Goal: Transaction & Acquisition: Purchase product/service

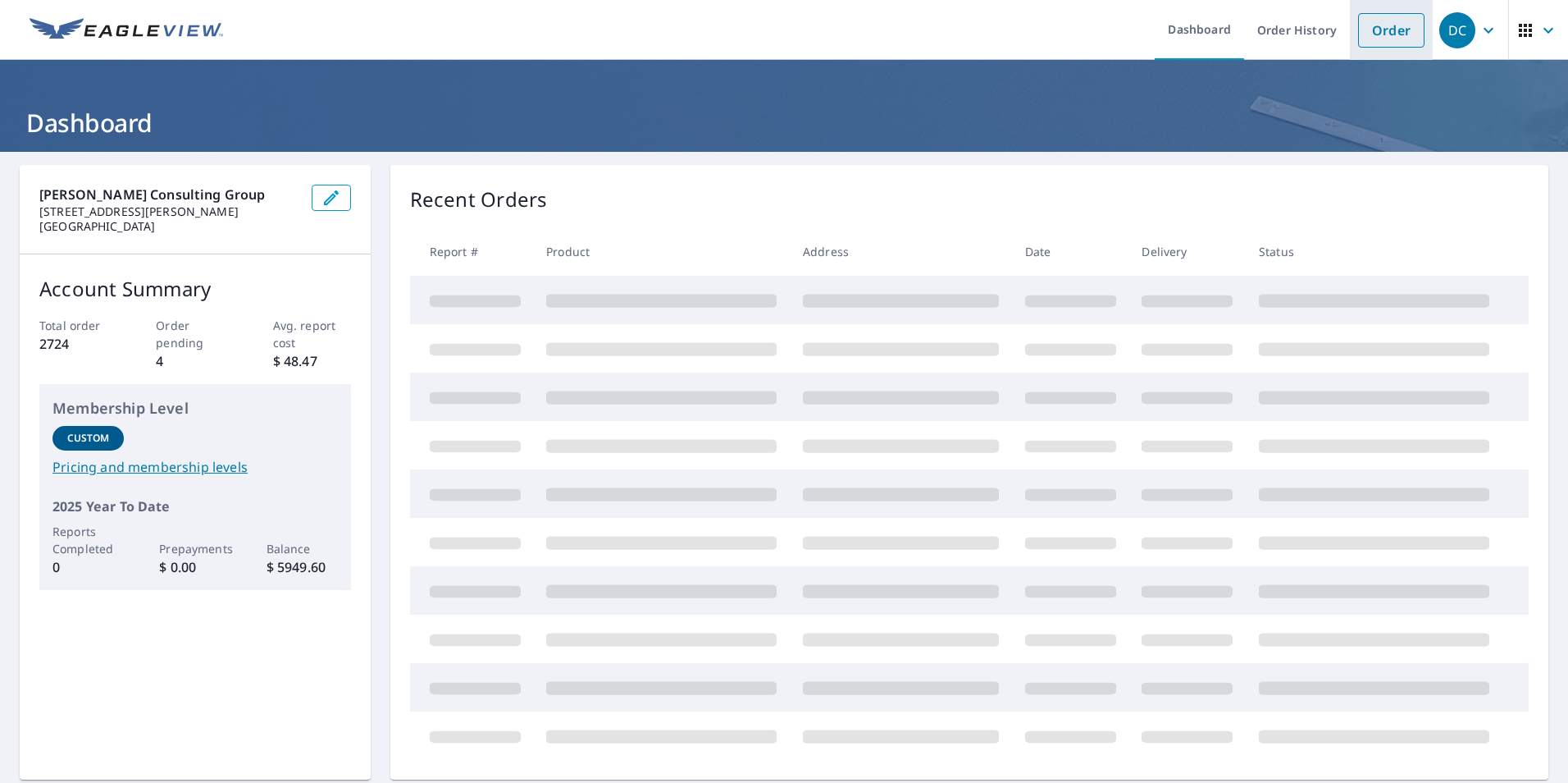
click at [1379, 18] on link "Order" at bounding box center [1392, 30] width 66 height 34
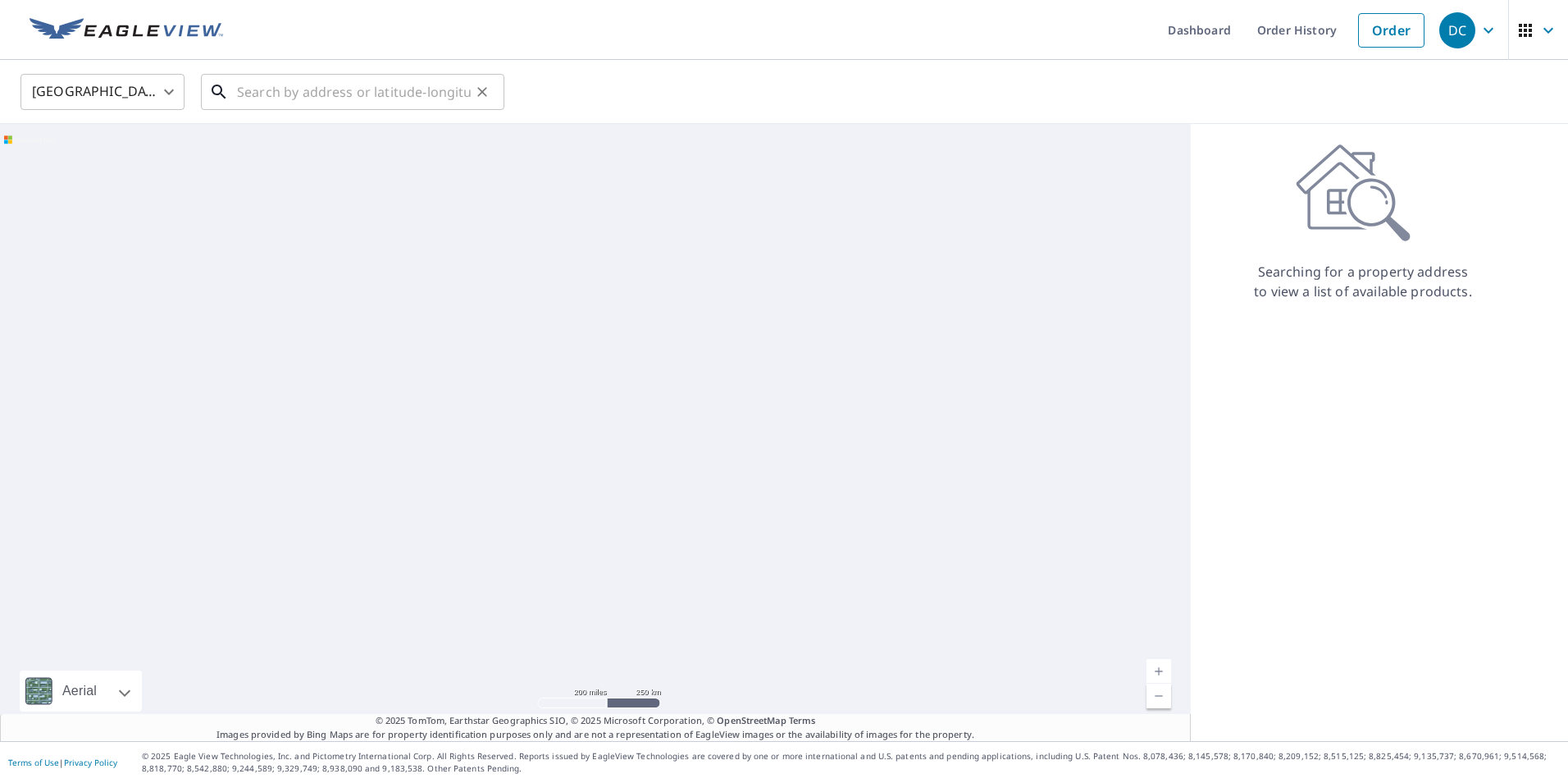
click at [262, 97] on input "text" at bounding box center [354, 91] width 234 height 46
paste input "420 Douglas Edward Dr, Ocoee, FL 34761"
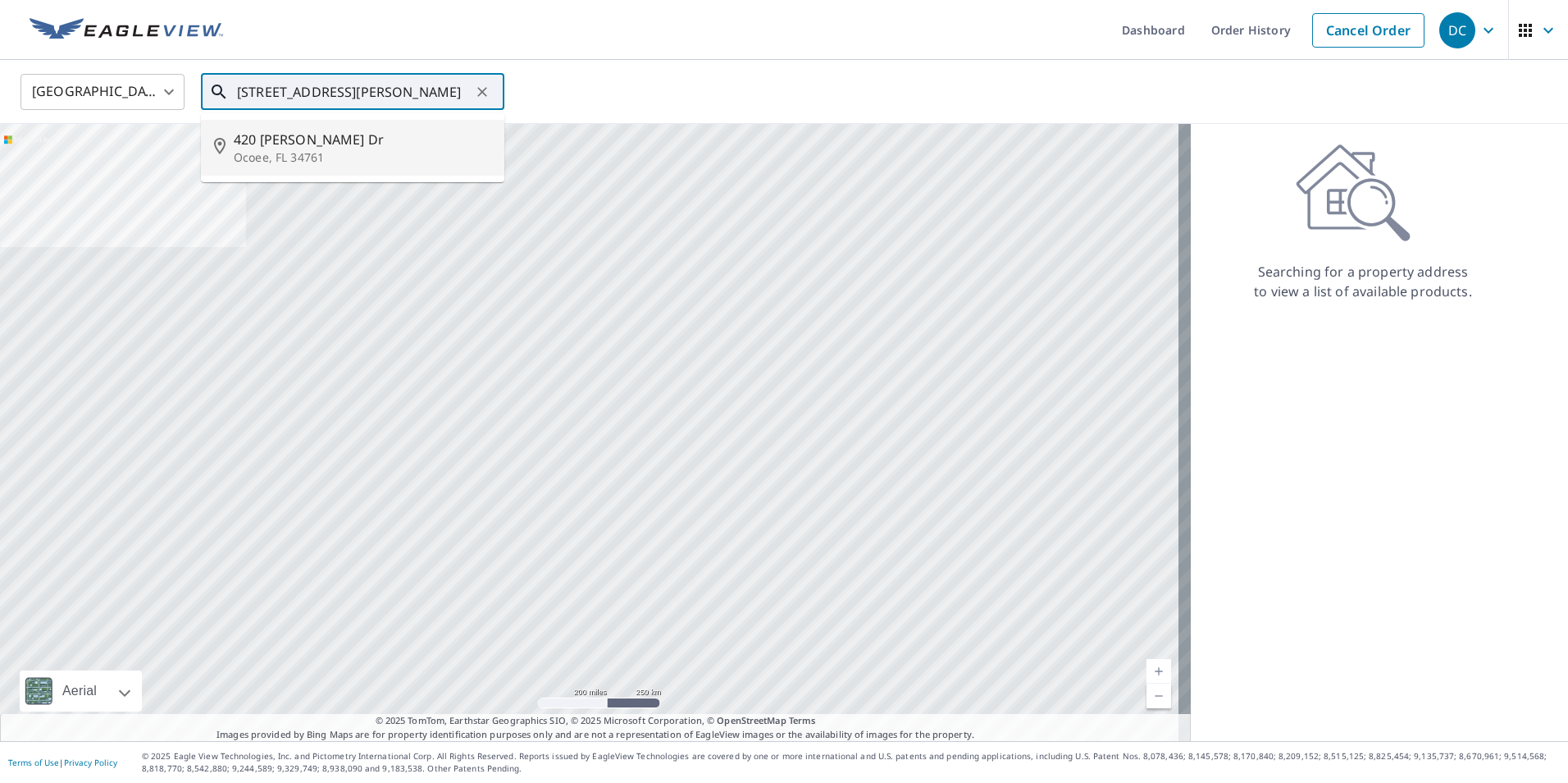
click at [274, 142] on span "420 Douglas Edward Dr" at bounding box center [363, 140] width 258 height 20
type input "420 Douglas Edward Dr Ocoee, FL 34761"
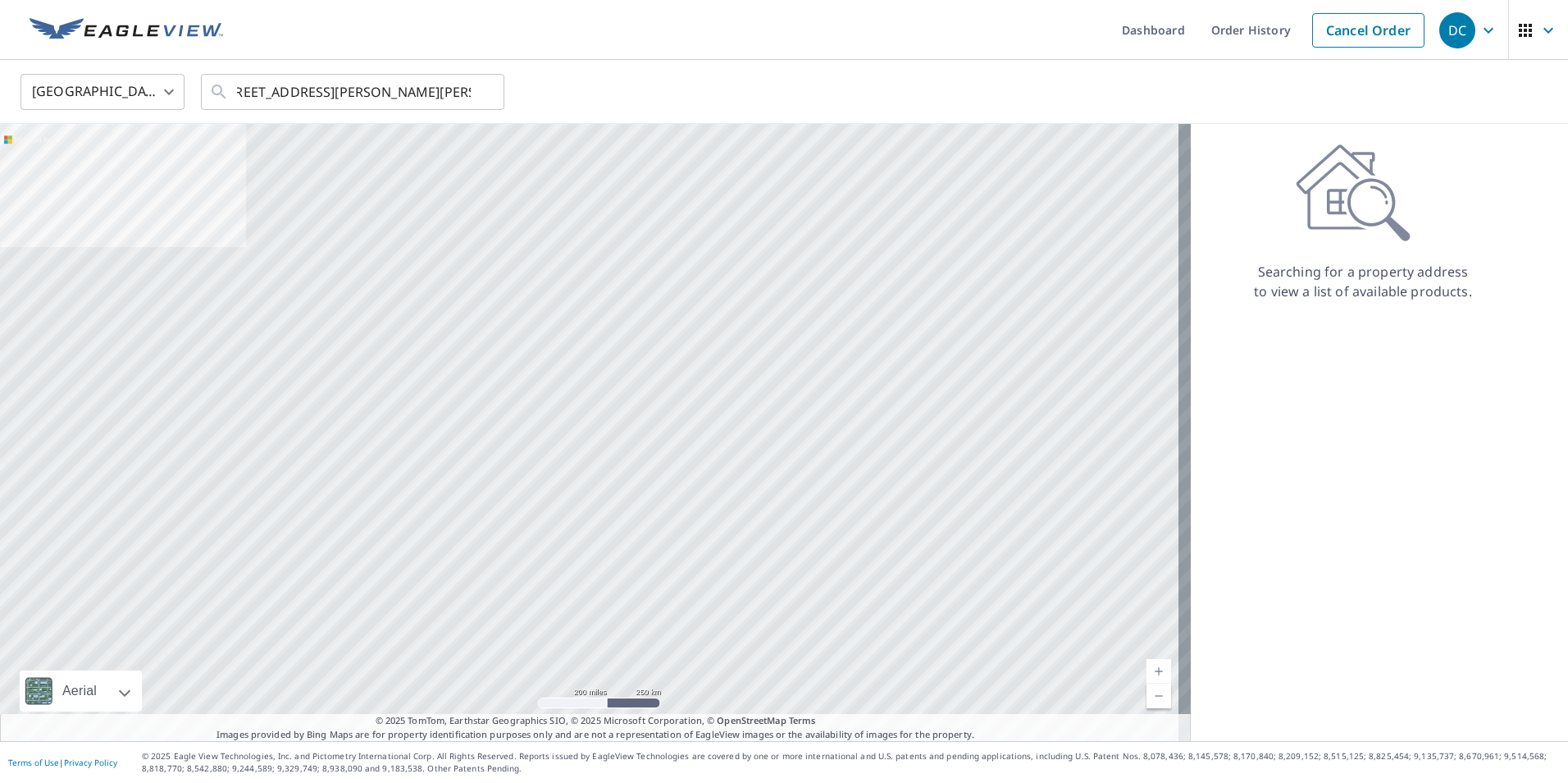
scroll to position [0, 0]
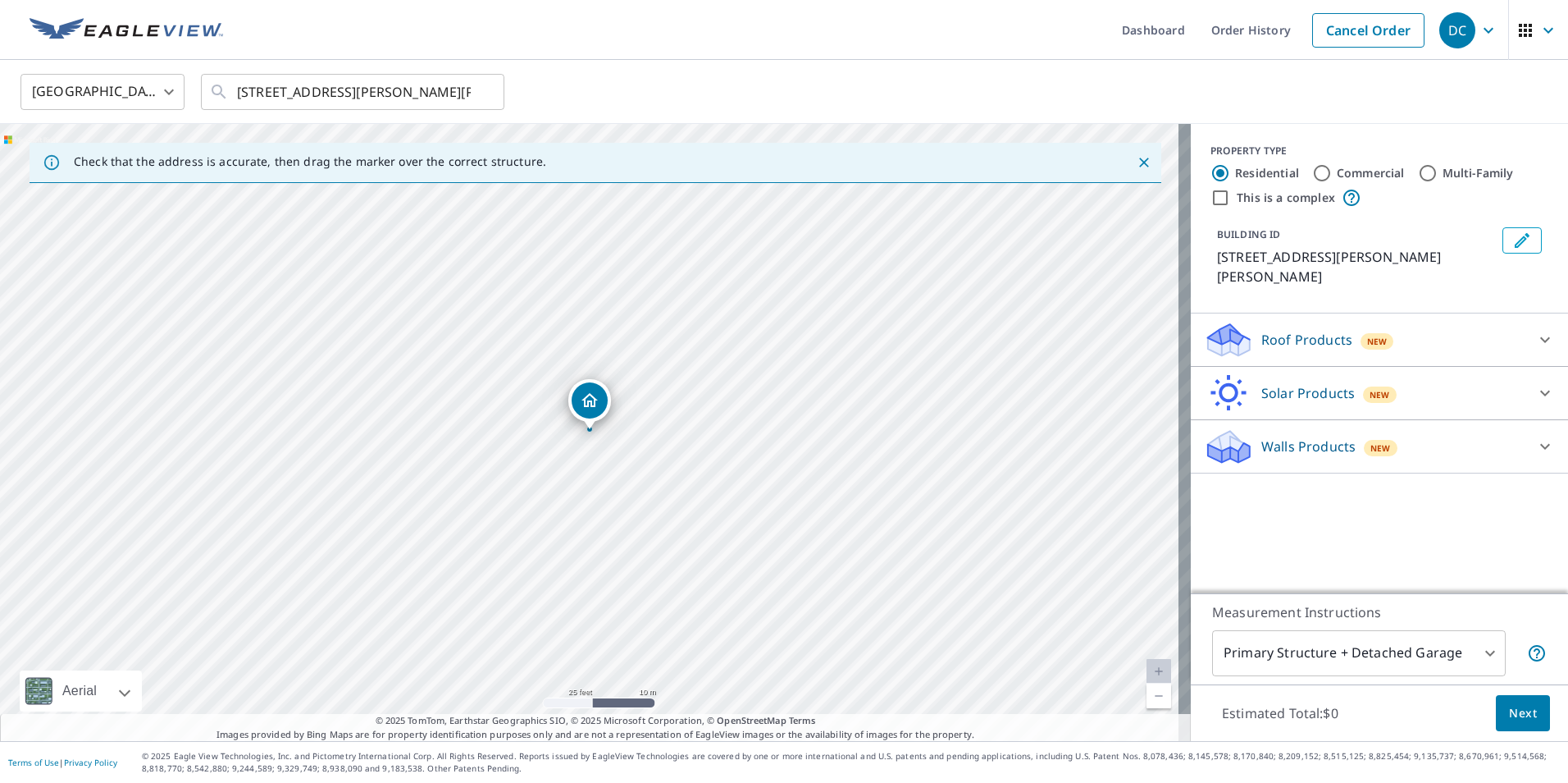
click at [1314, 330] on p "Roof Products" at bounding box center [1307, 340] width 91 height 20
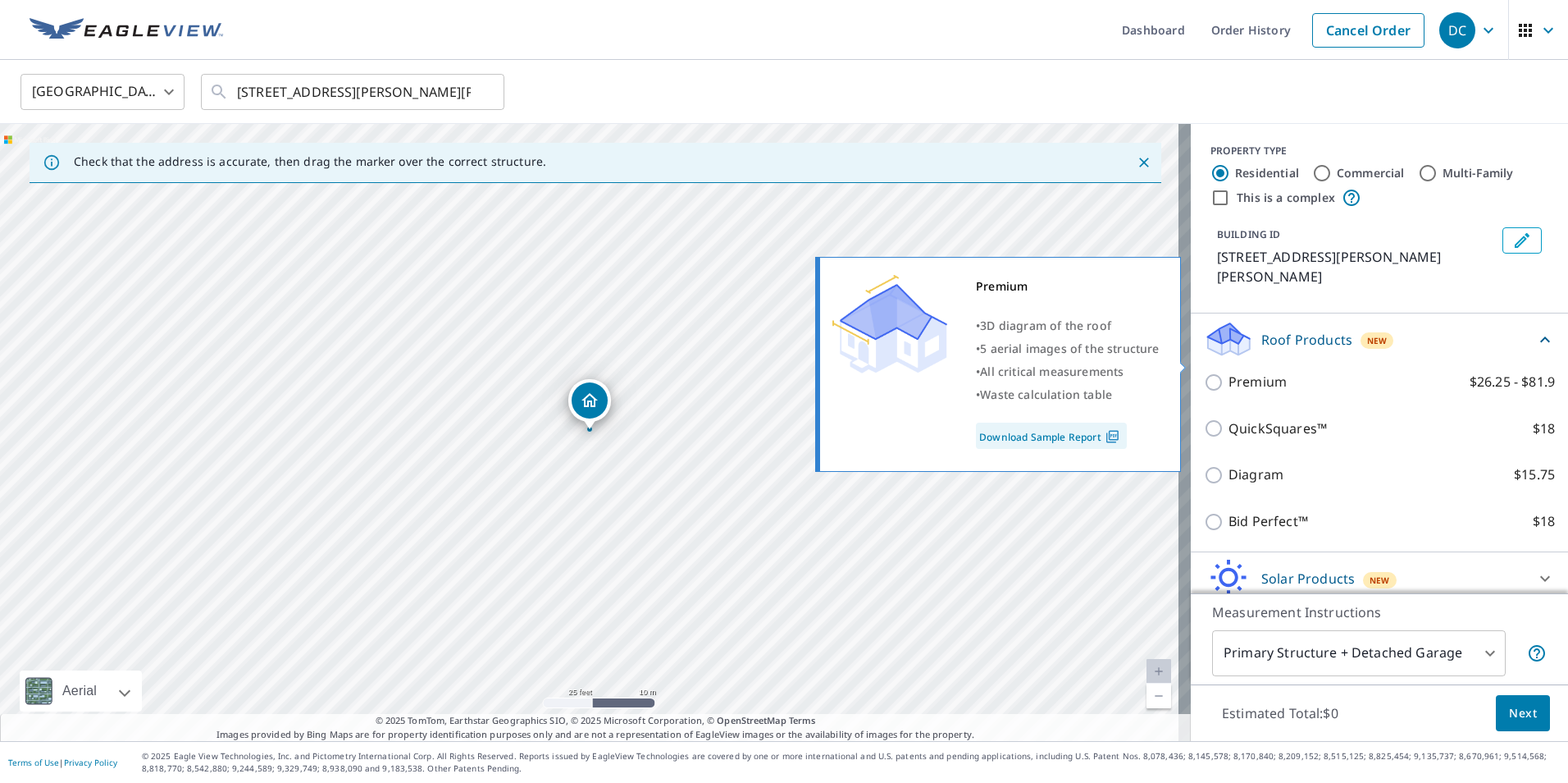
click at [1231, 372] on p "Premium" at bounding box center [1257, 382] width 58 height 21
click at [1229, 373] on input "Premium $26.25 - $81.9" at bounding box center [1215, 383] width 24 height 20
checkbox input "true"
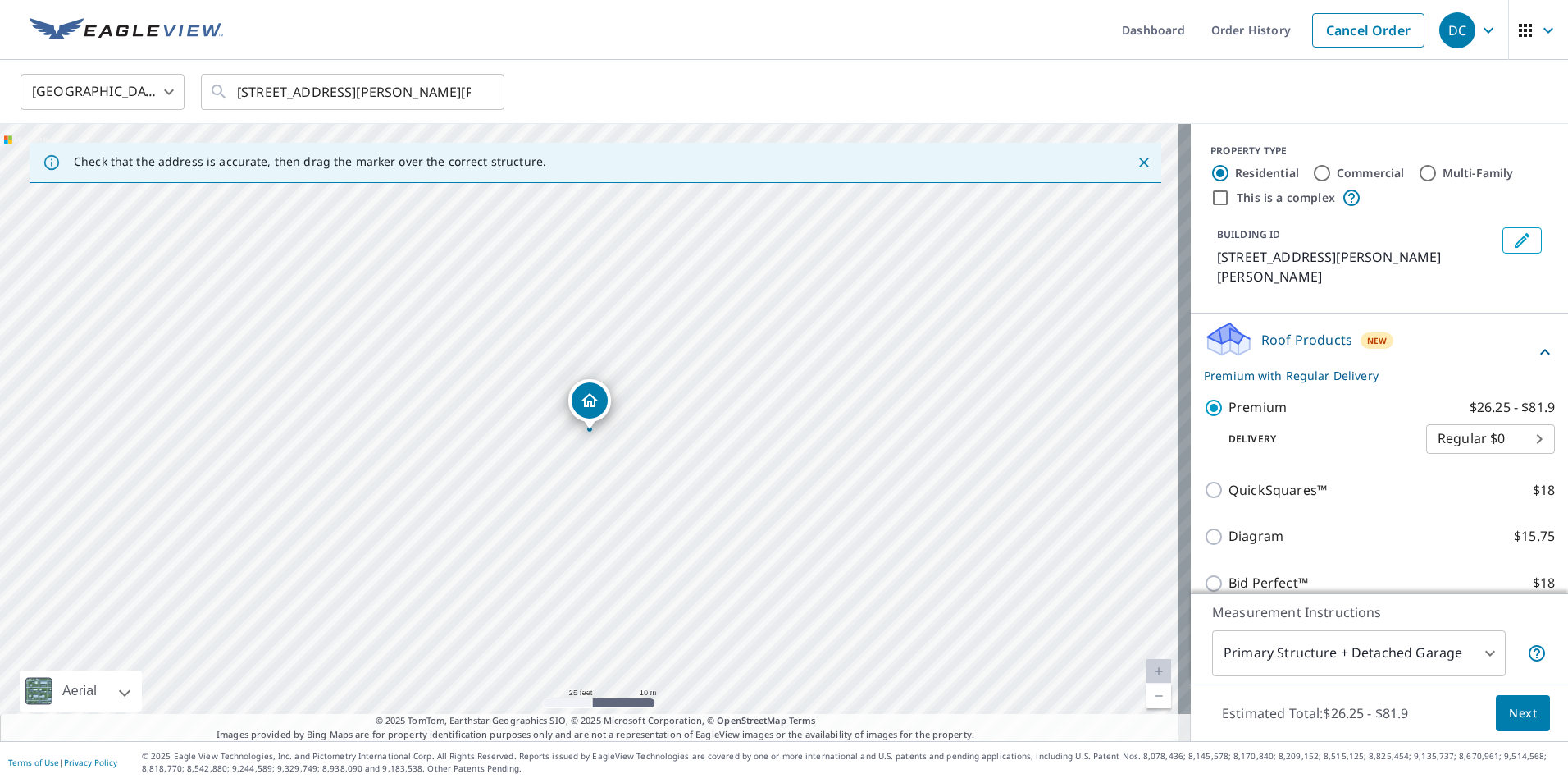
click at [1515, 708] on span "Next" at bounding box center [1522, 713] width 28 height 21
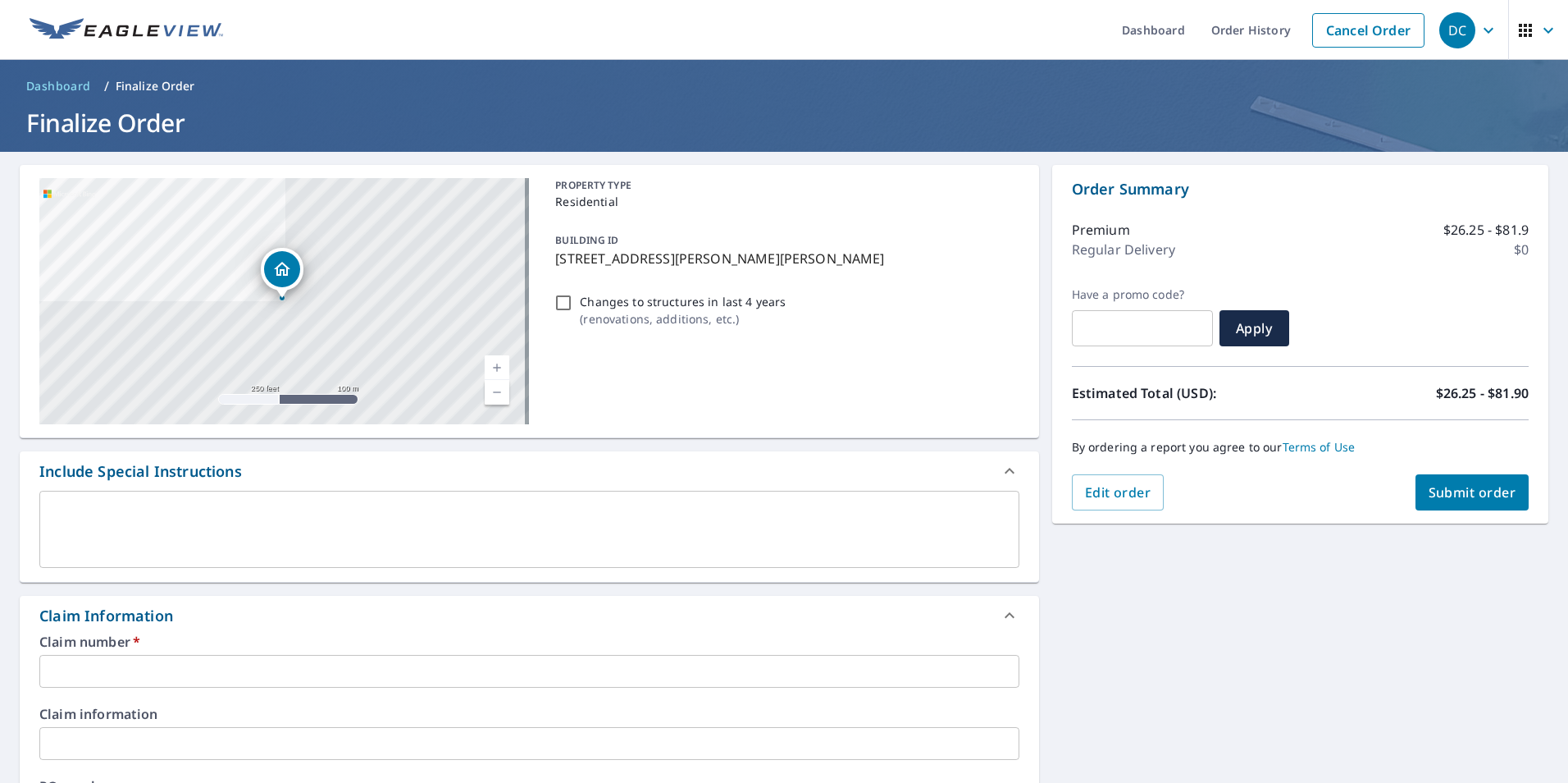
click at [146, 666] on input "text" at bounding box center [529, 671] width 980 height 33
paste input "100318722"
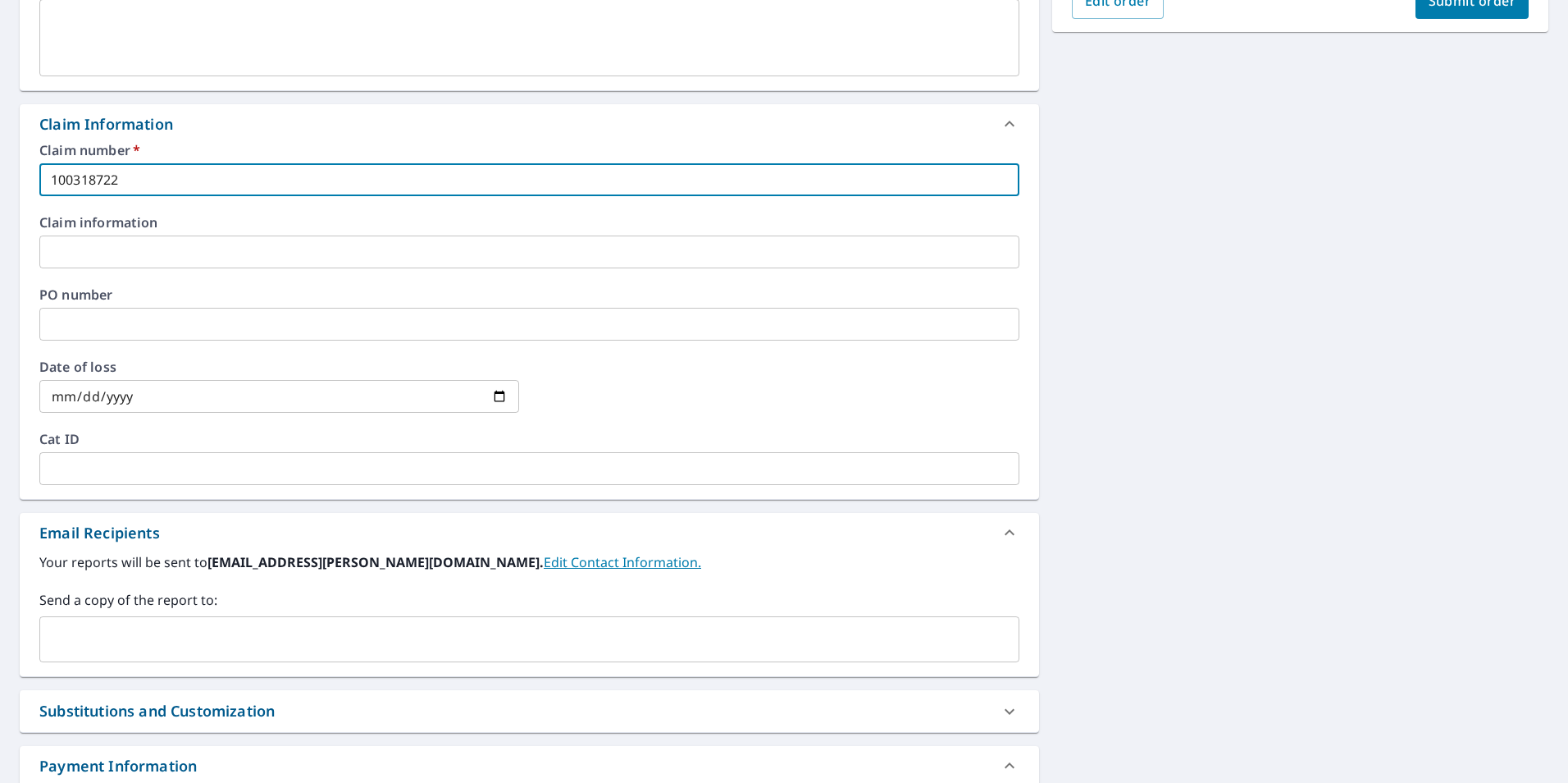
scroll to position [492, 0]
type input "100318722"
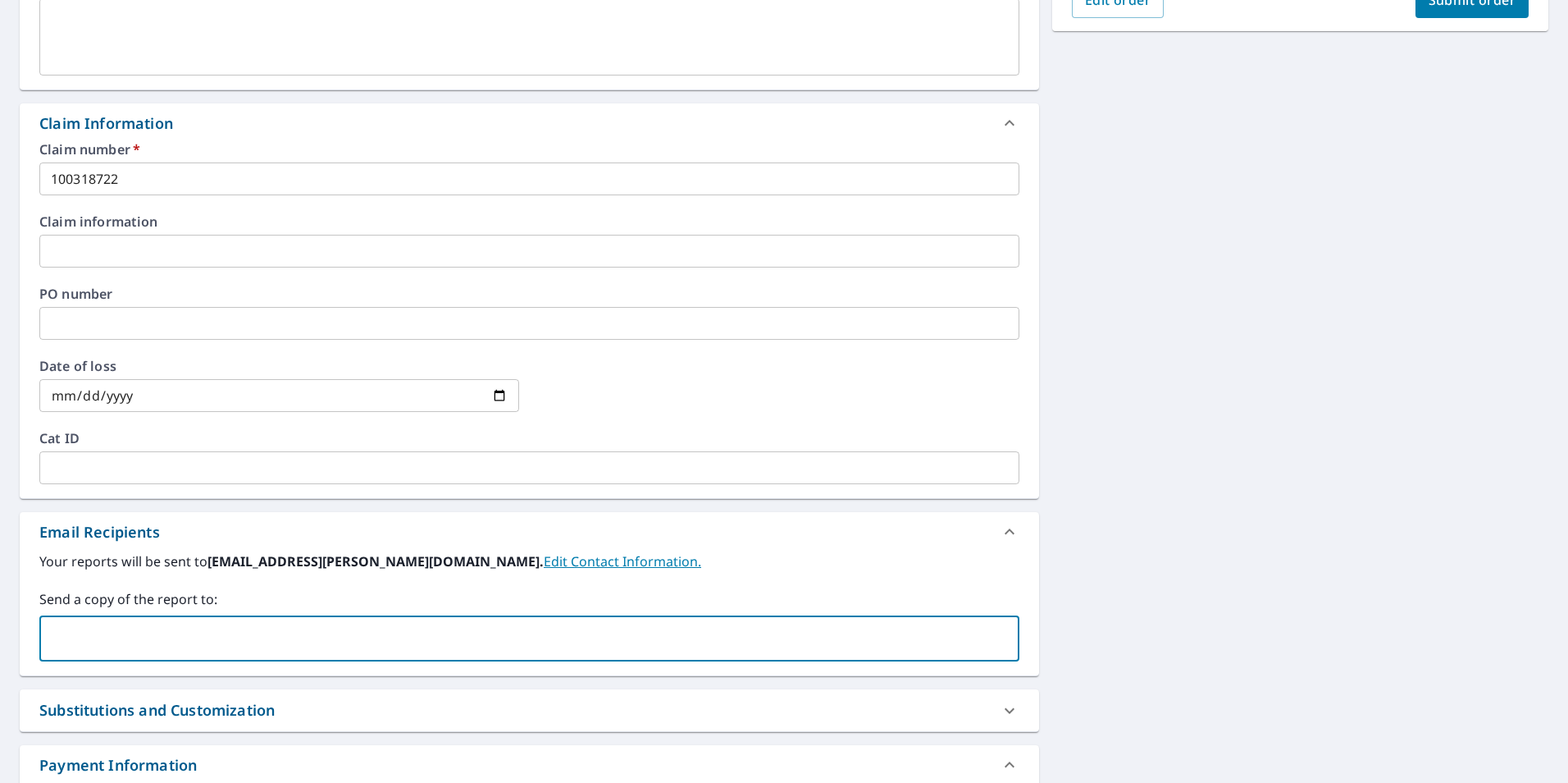
click at [108, 628] on input "text" at bounding box center [517, 638] width 940 height 31
type input "jason.cardenas@rimkus.com"
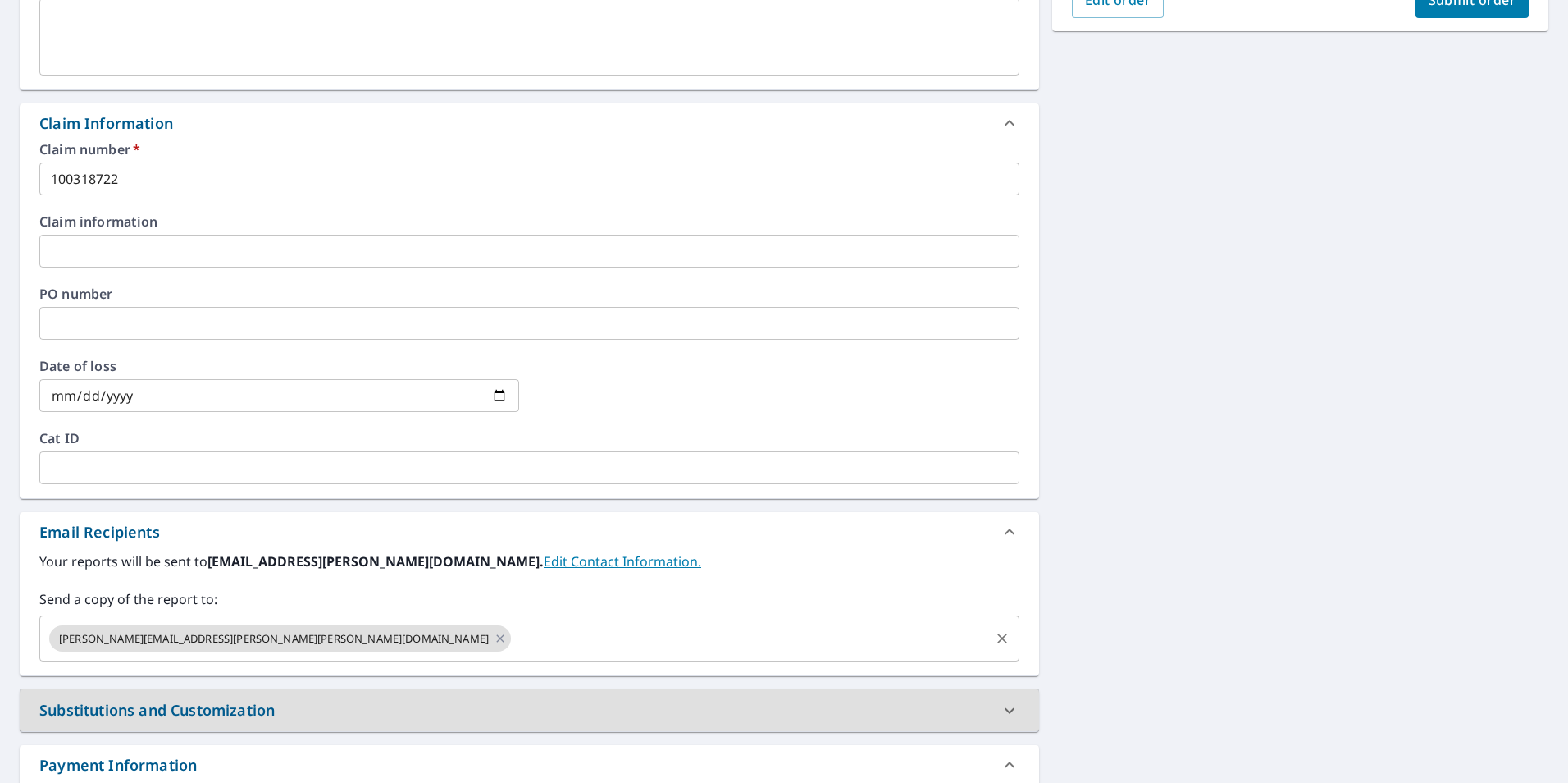
scroll to position [0, 0]
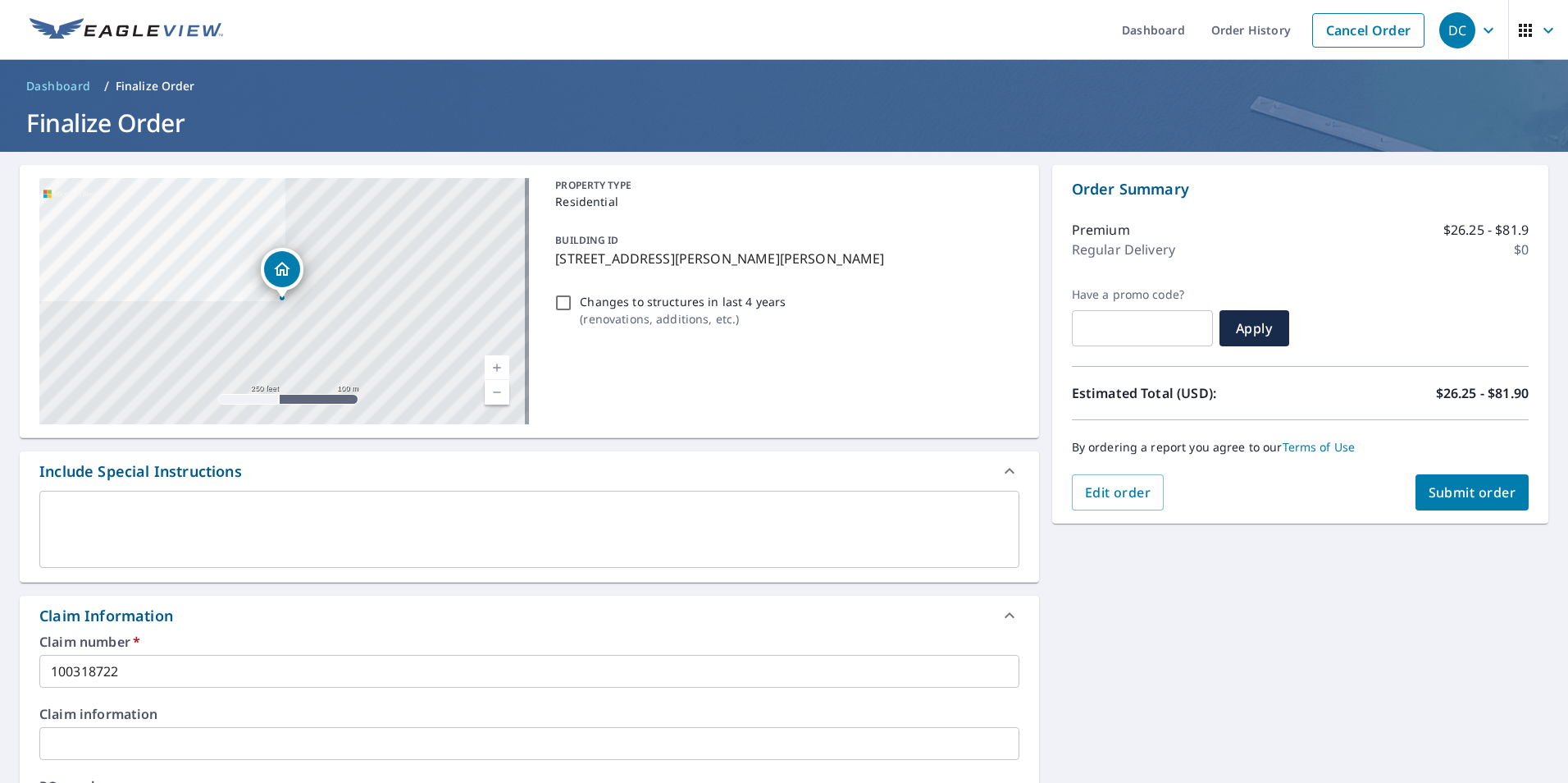
click at [1456, 486] on span "Submit order" at bounding box center [1472, 492] width 88 height 18
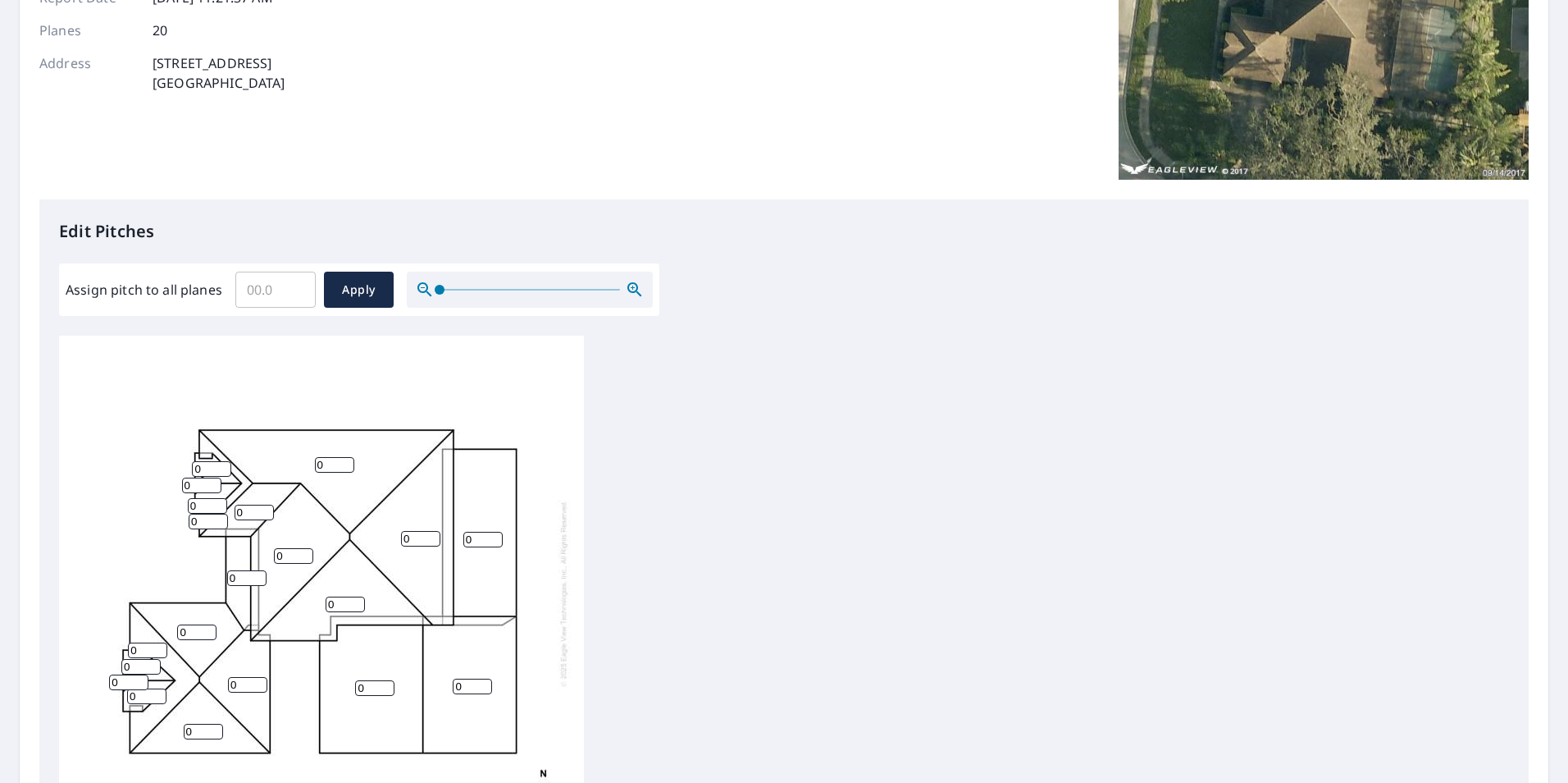
scroll to position [246, 0]
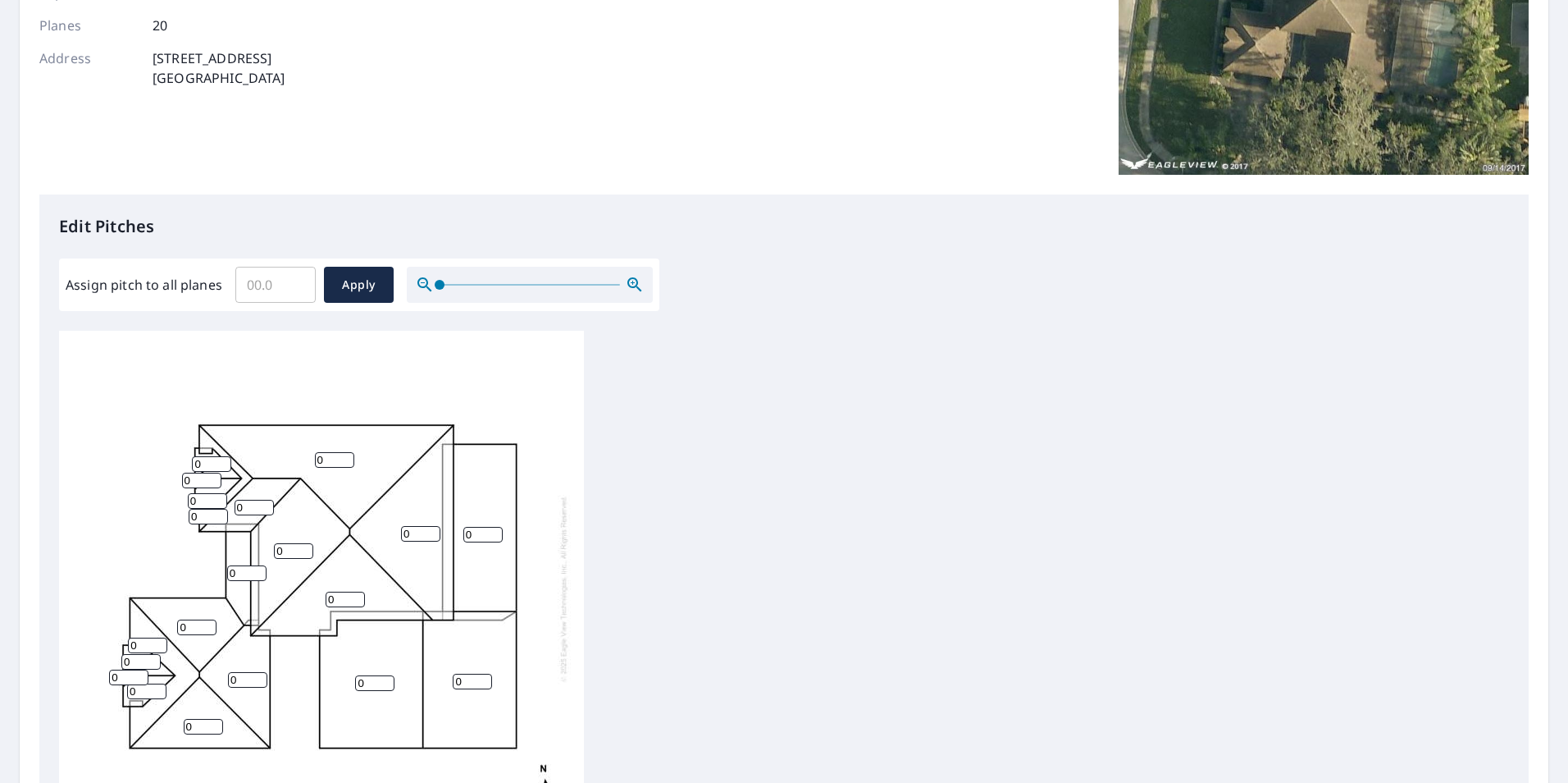
click at [264, 280] on input "Assign pitch to all planes" at bounding box center [276, 284] width 81 height 46
type input "6"
click at [364, 280] on span "Apply" at bounding box center [358, 285] width 44 height 21
type input "6"
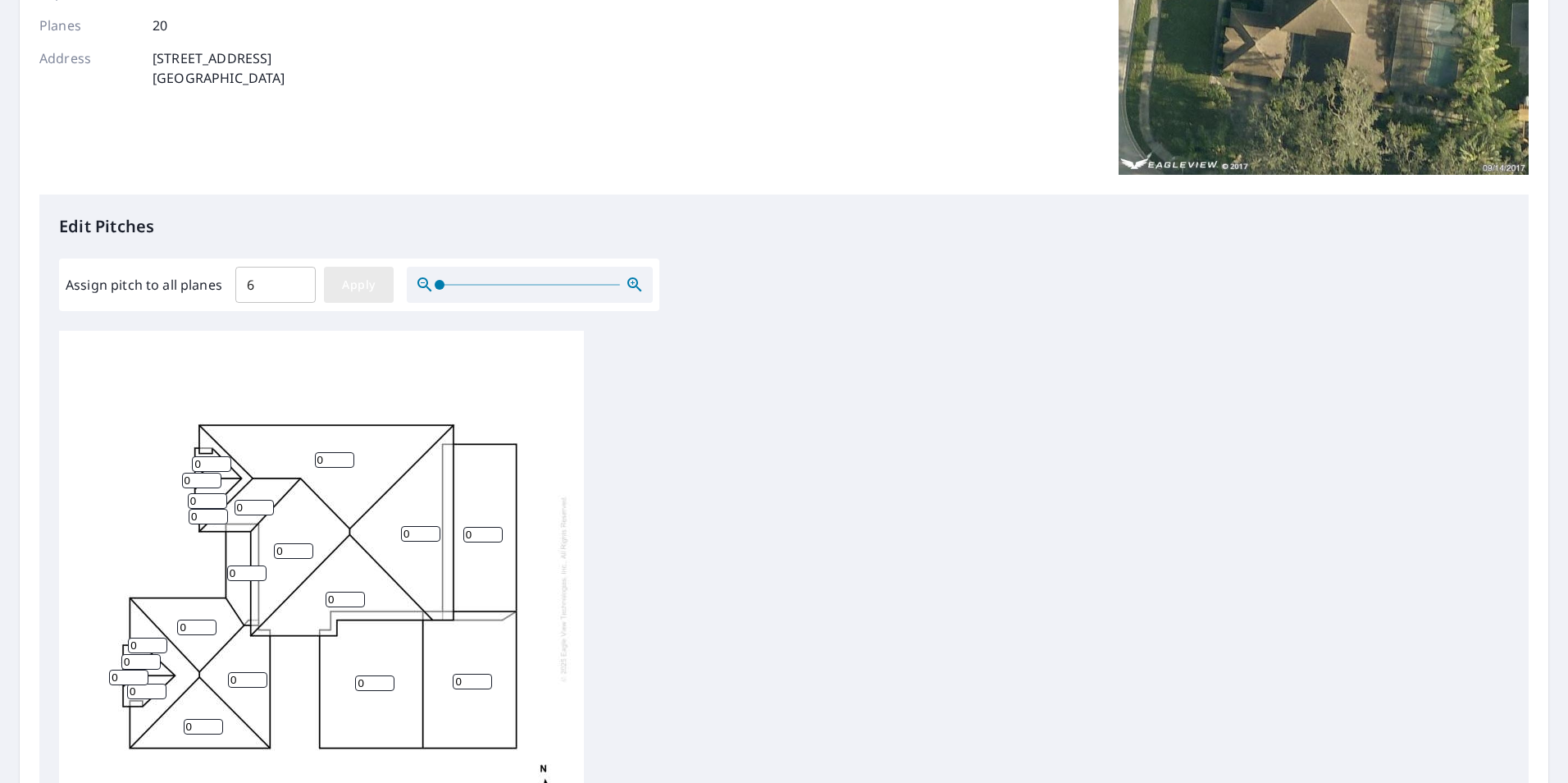
type input "6"
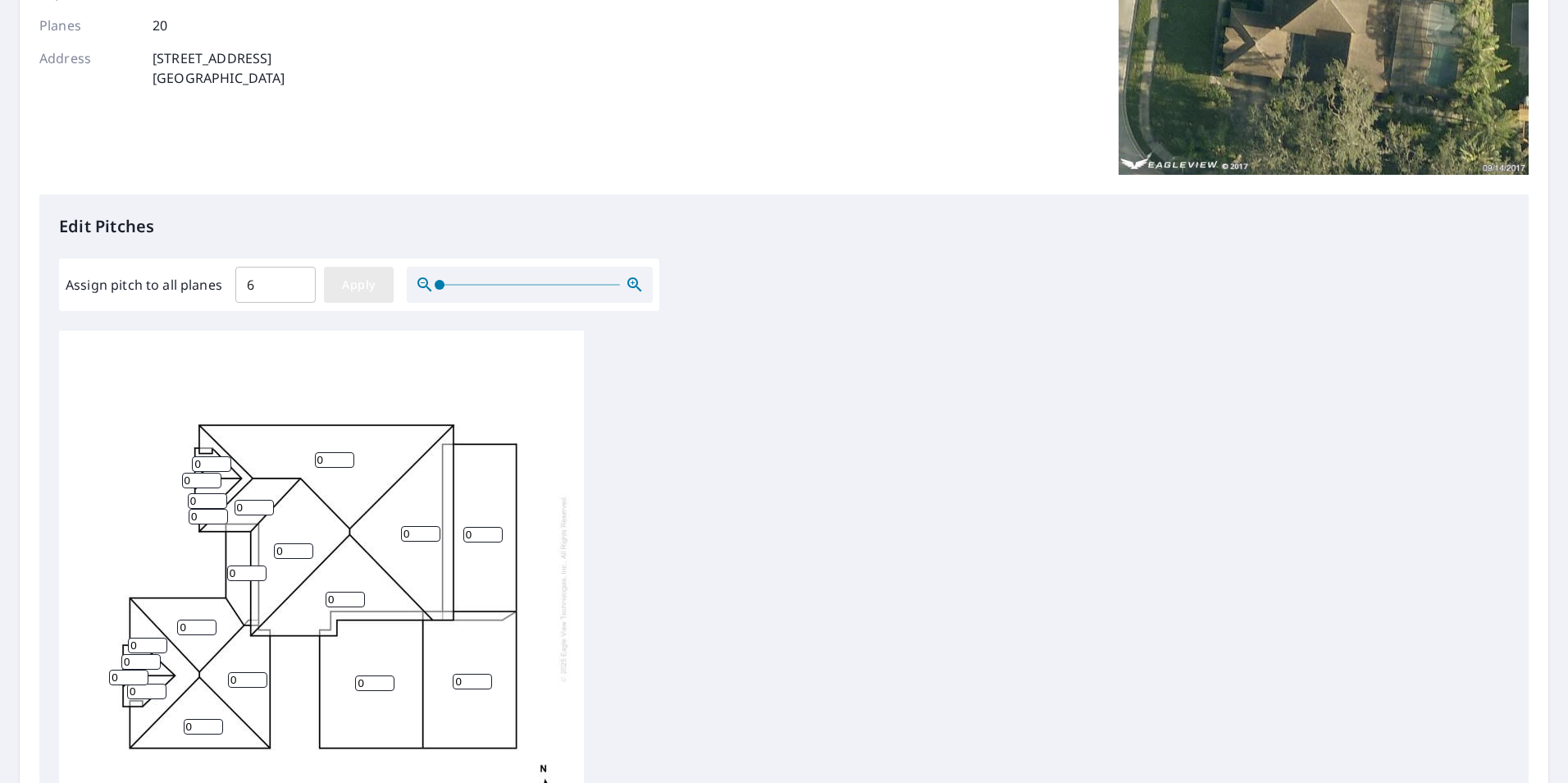
type input "6"
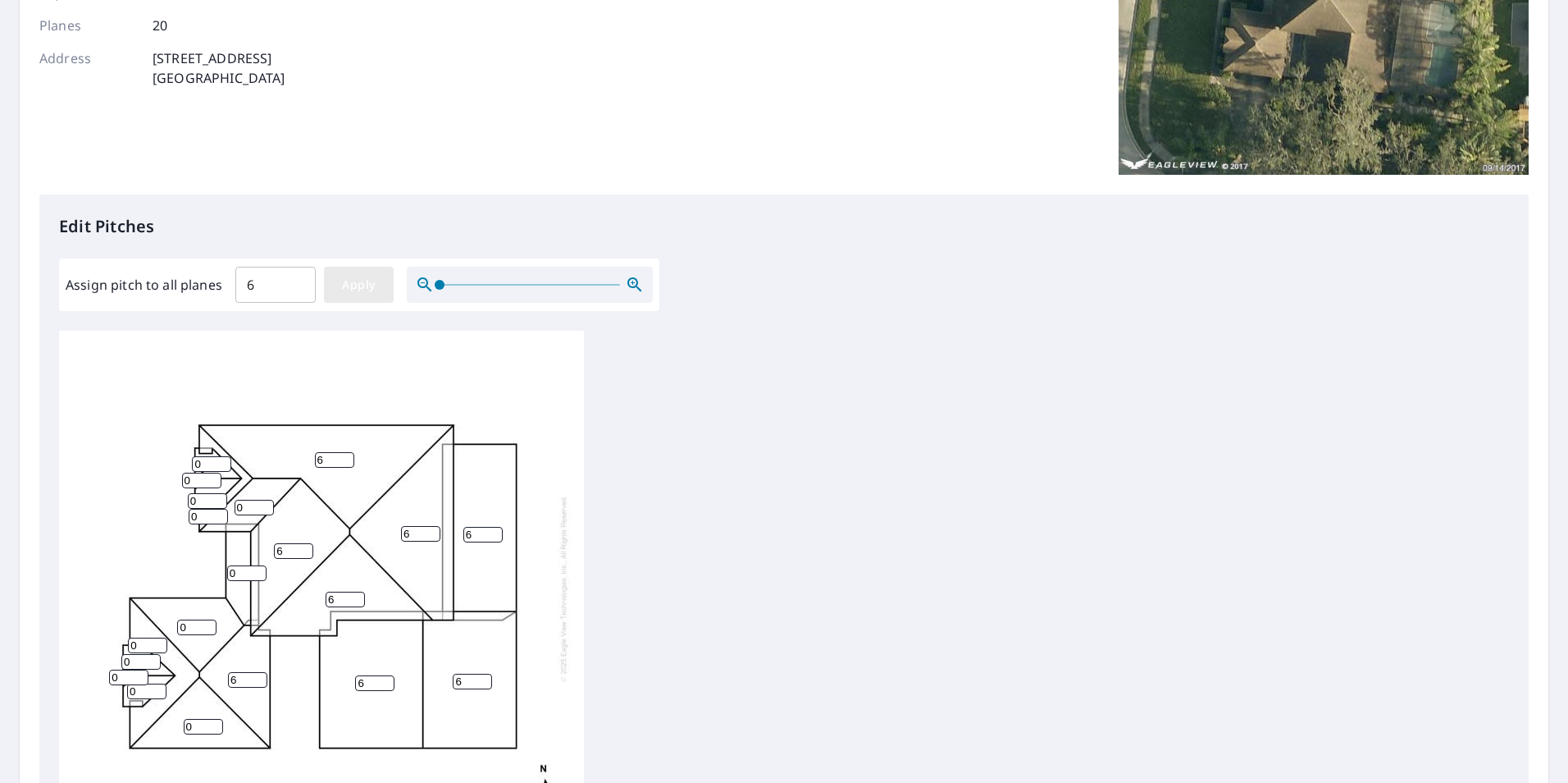
type input "6"
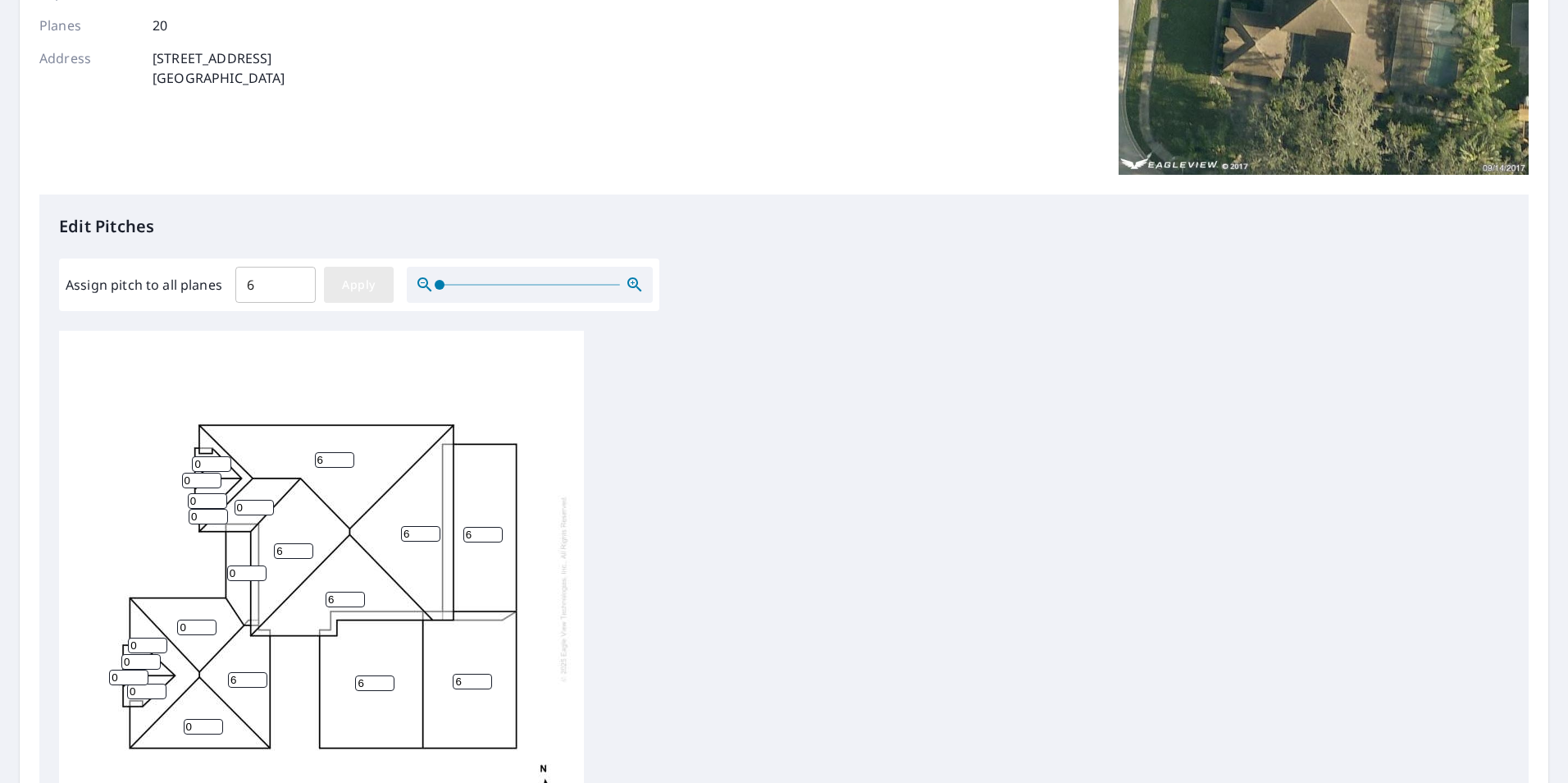
type input "6"
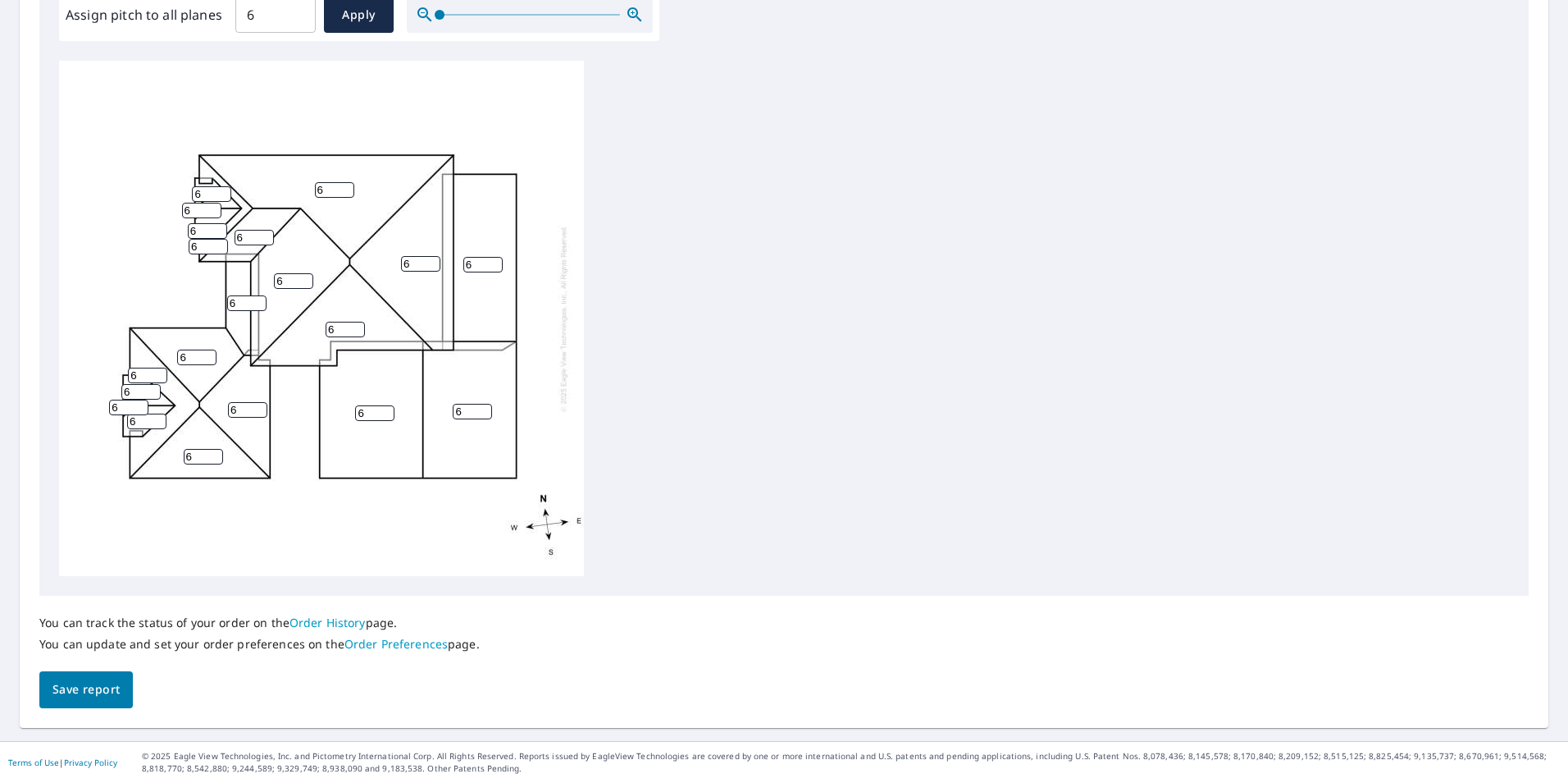
click at [84, 690] on span "Save report" at bounding box center [86, 689] width 67 height 21
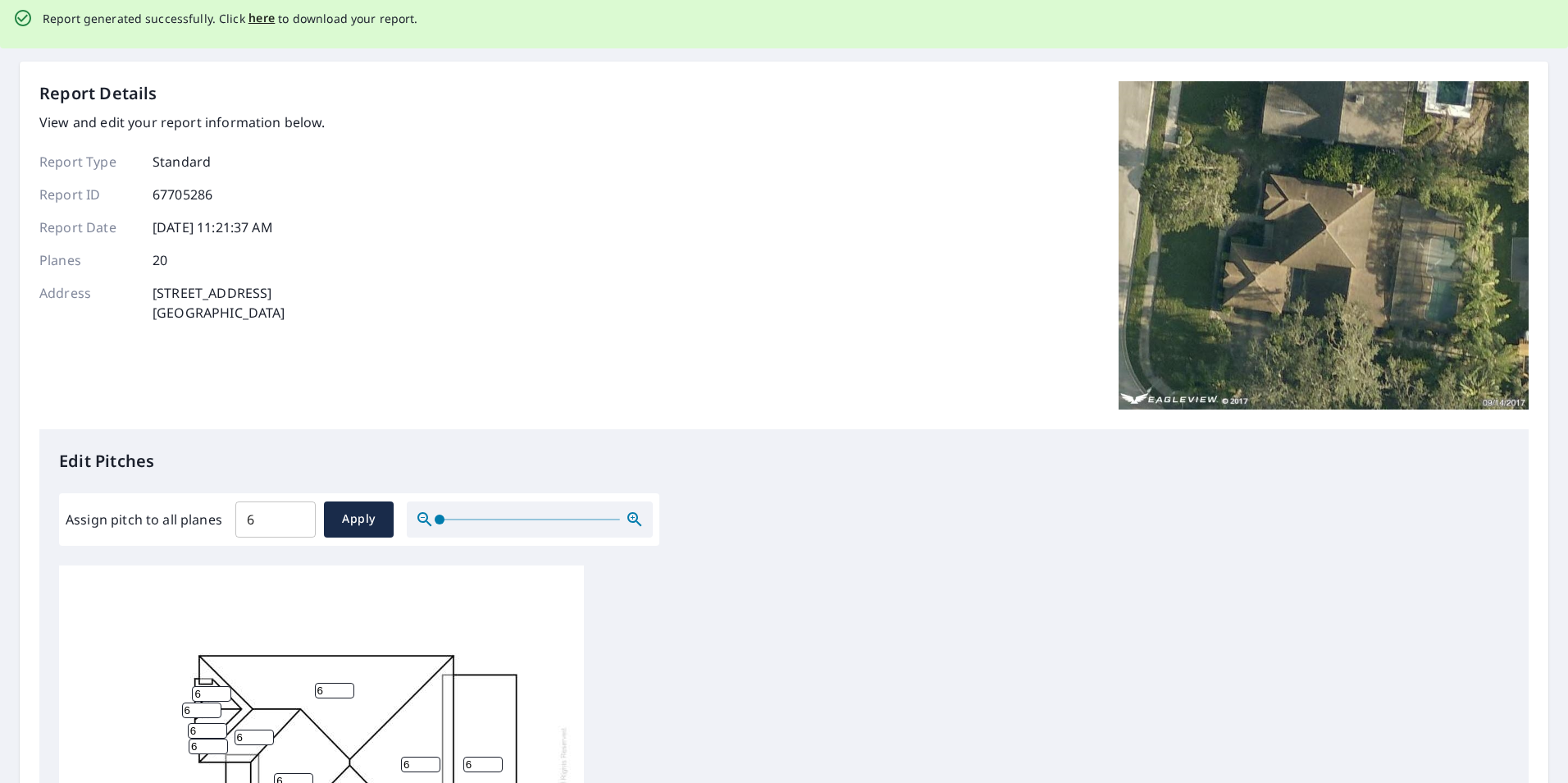
scroll to position [0, 0]
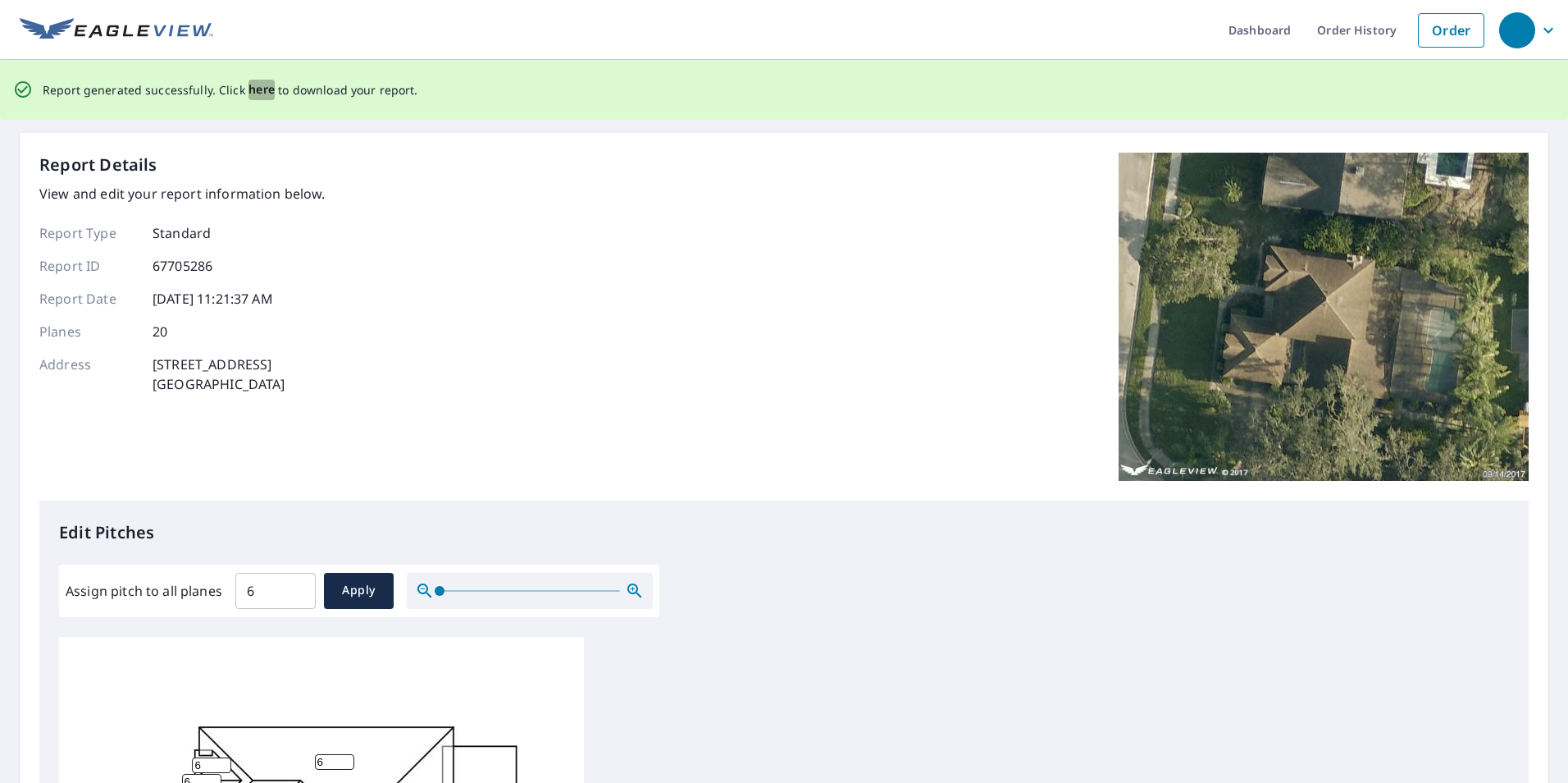
click at [257, 92] on span "here" at bounding box center [261, 90] width 27 height 21
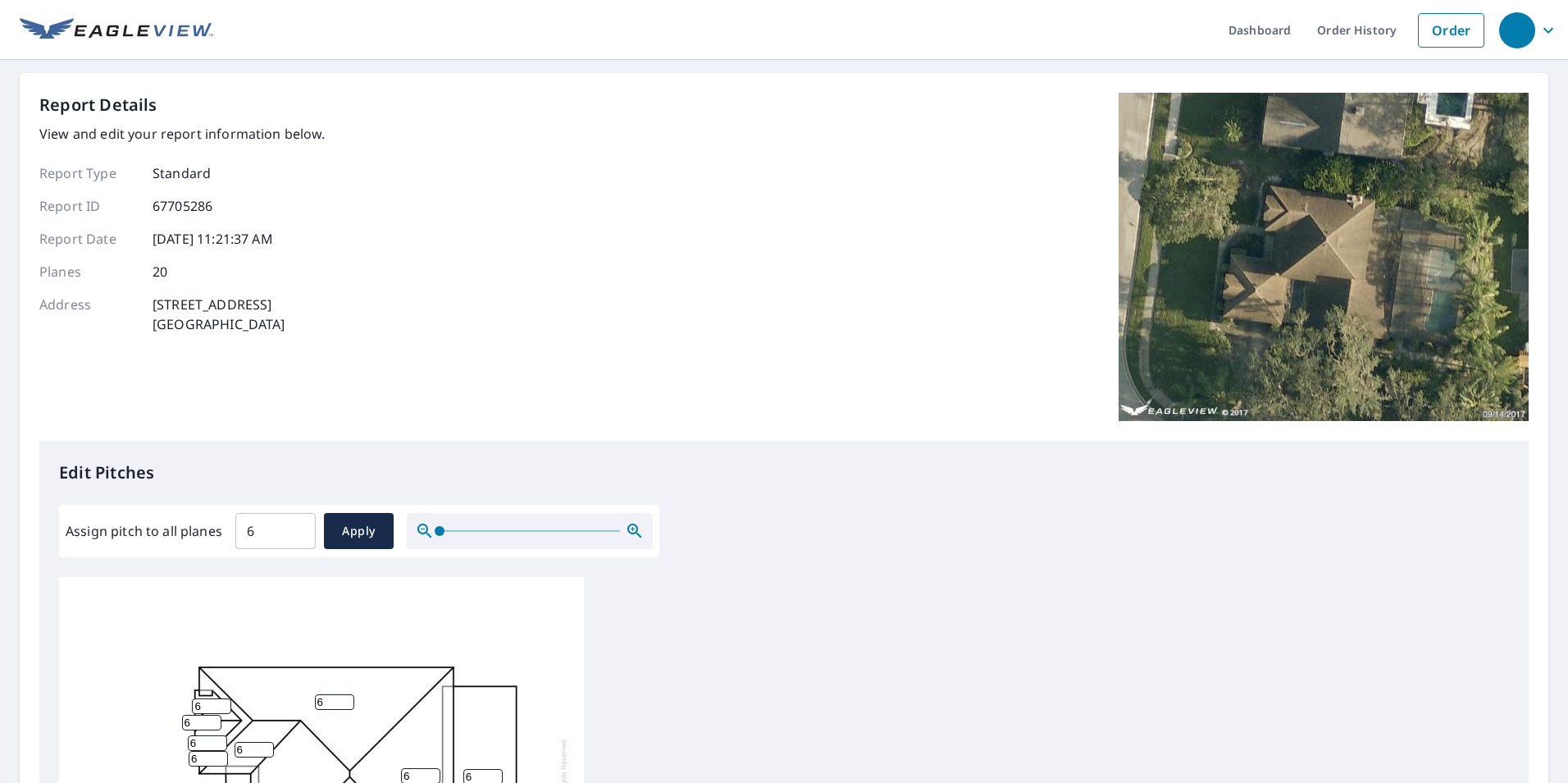
drag, startPoint x: 960, startPoint y: 679, endPoint x: 954, endPoint y: 672, distance: 9.2
